Goal: Find specific page/section: Find specific page/section

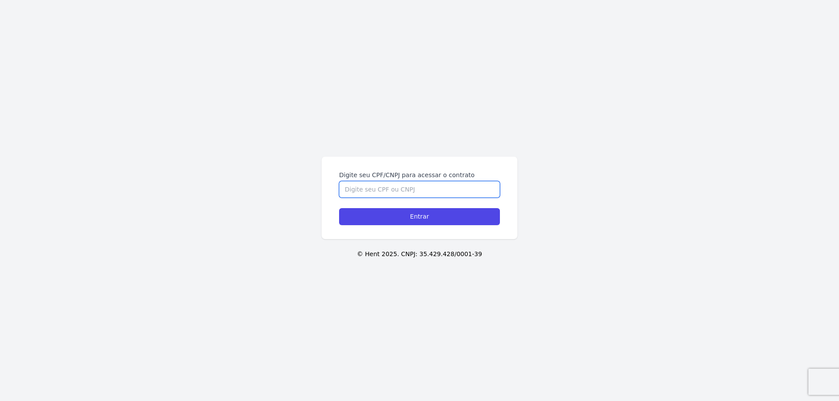
click at [387, 191] on input "Digite seu CPF/CNPJ para acessar o contrato" at bounding box center [419, 189] width 161 height 17
type input "61650340125"
click at [446, 216] on input "Entrar" at bounding box center [419, 216] width 161 height 17
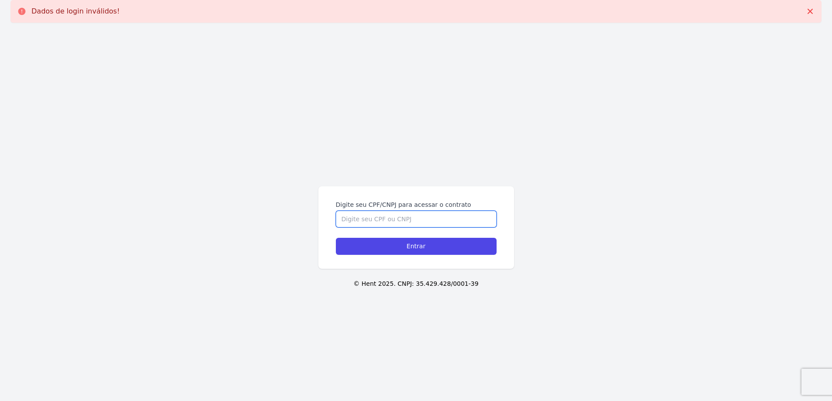
click at [361, 216] on input "Digite seu CPF/CNPJ para acessar o contrato" at bounding box center [416, 219] width 161 height 17
type input "61650340125"
click at [425, 244] on input "Entrar" at bounding box center [416, 246] width 161 height 17
